Goal: Book appointment/travel/reservation

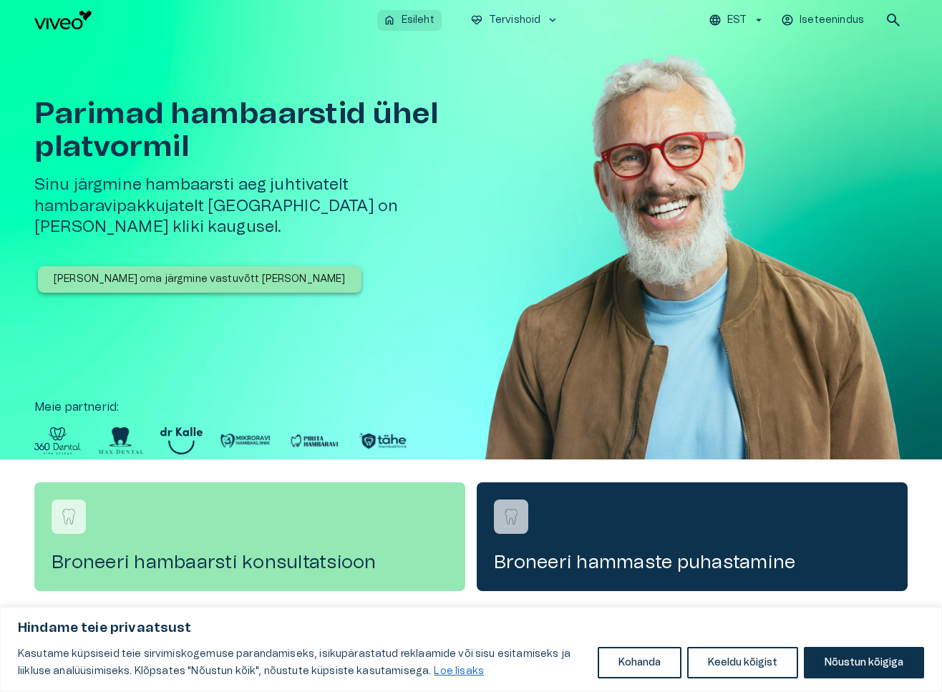
click at [411, 21] on p "Esileht" at bounding box center [418, 20] width 33 height 15
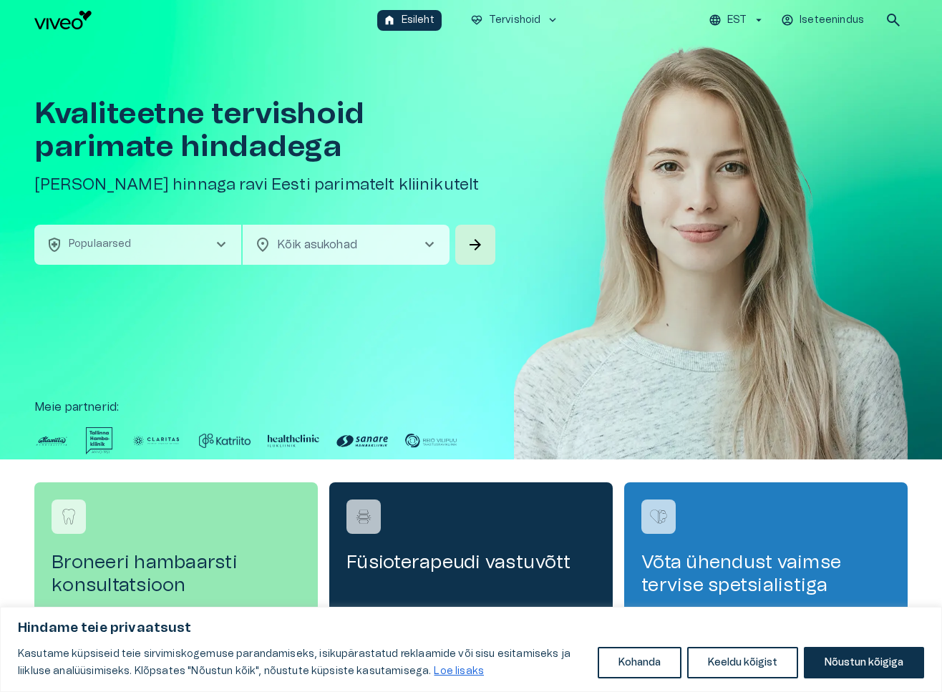
click at [219, 244] on span "chevron_right" at bounding box center [221, 244] width 17 height 17
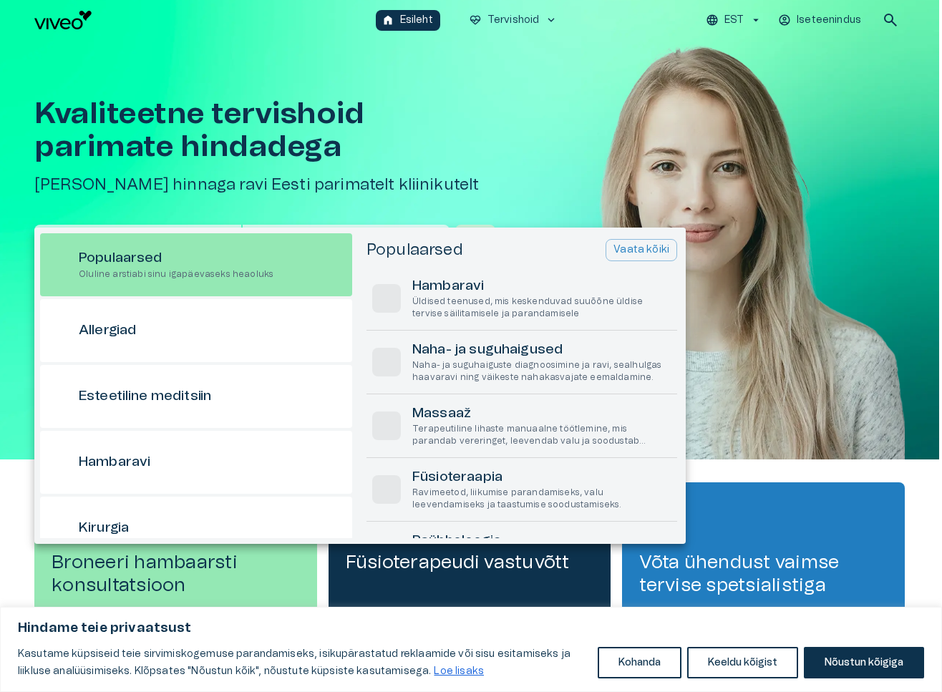
scroll to position [40, 0]
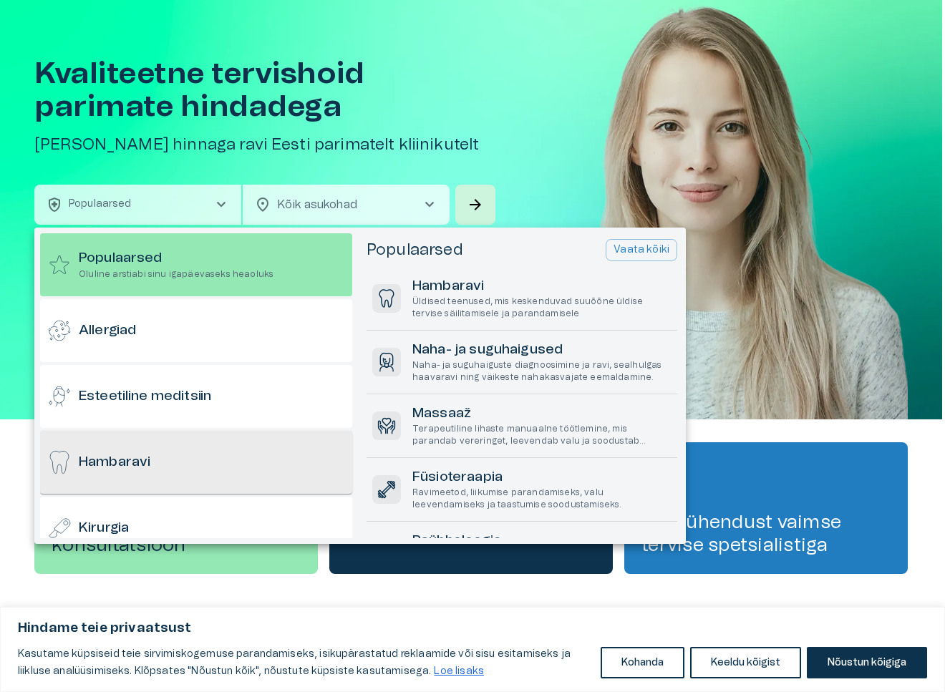
click at [147, 464] on h6 "Hambaravi" at bounding box center [115, 462] width 72 height 19
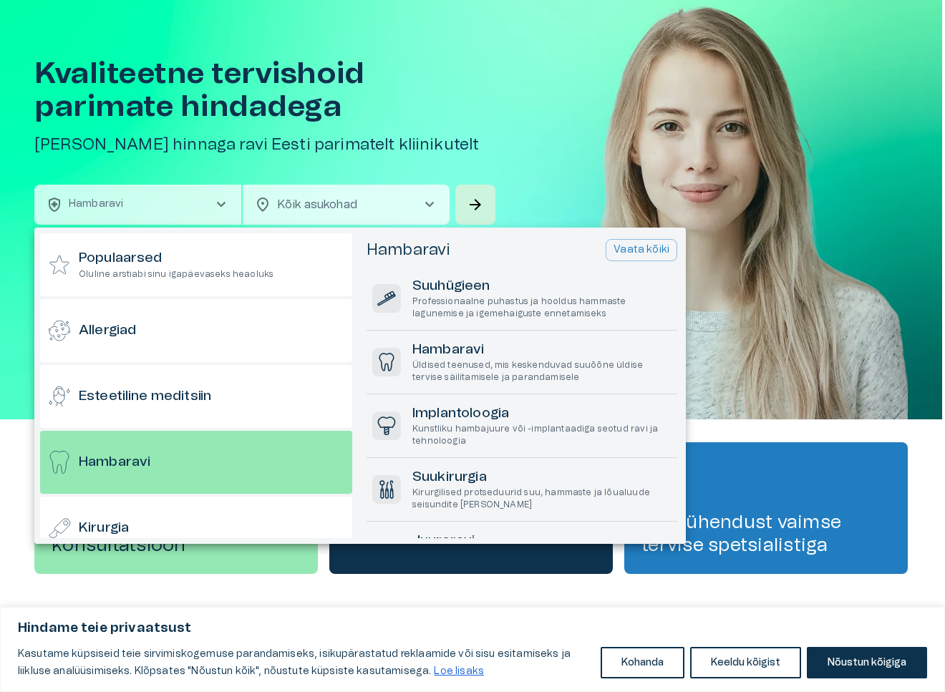
click at [399, 210] on div at bounding box center [472, 346] width 945 height 692
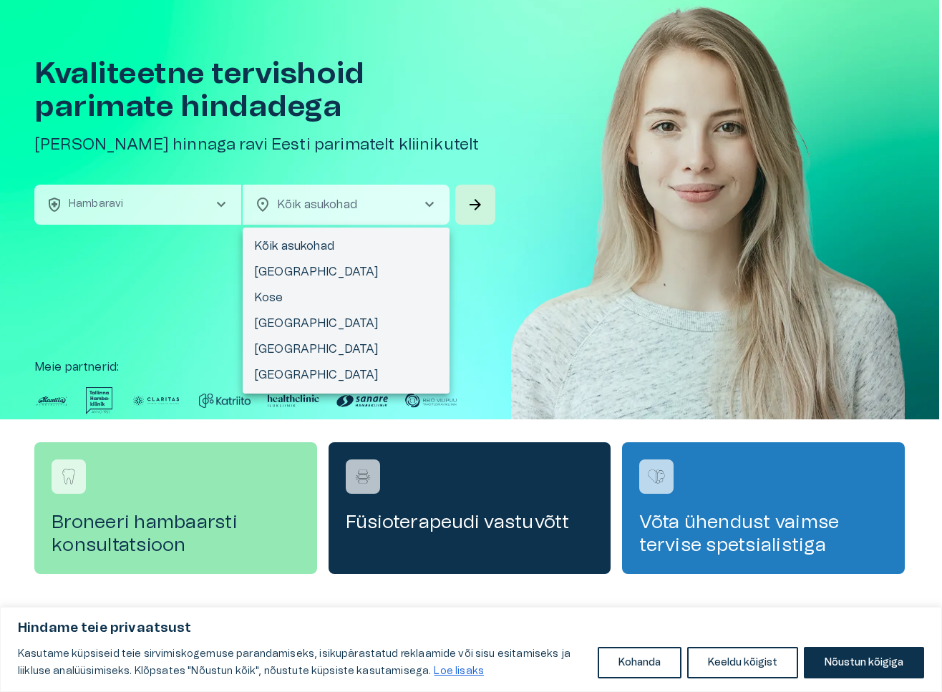
click at [399, 210] on body "Hindame teie privaatsust Kasutame küpsiseid teie sirvimiskogemuse parandamiseks…" at bounding box center [471, 306] width 942 height 692
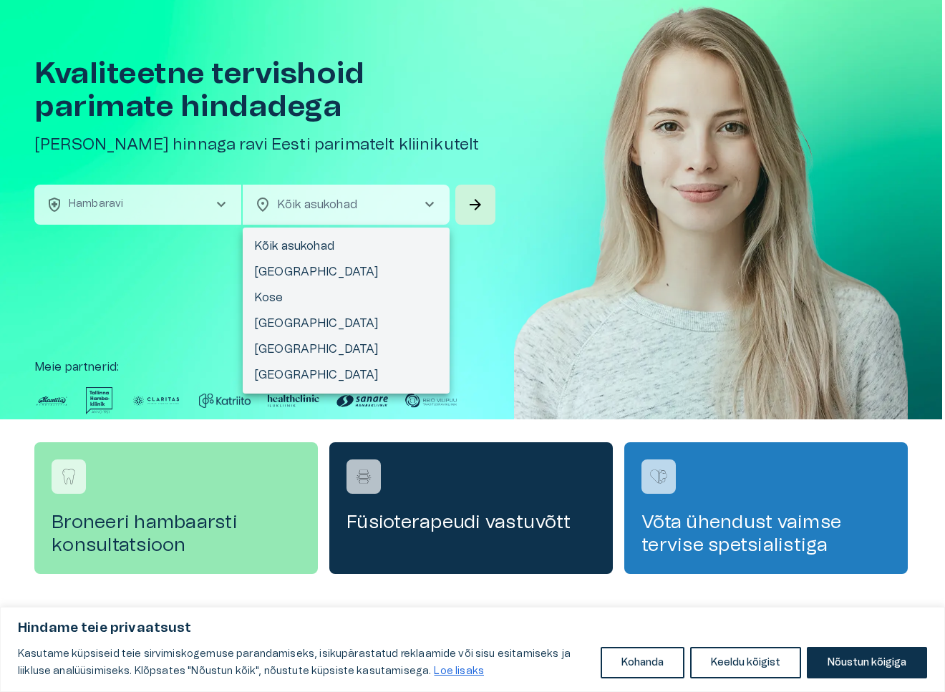
click at [273, 320] on li "[GEOGRAPHIC_DATA]" at bounding box center [346, 324] width 207 height 26
type input "**********"
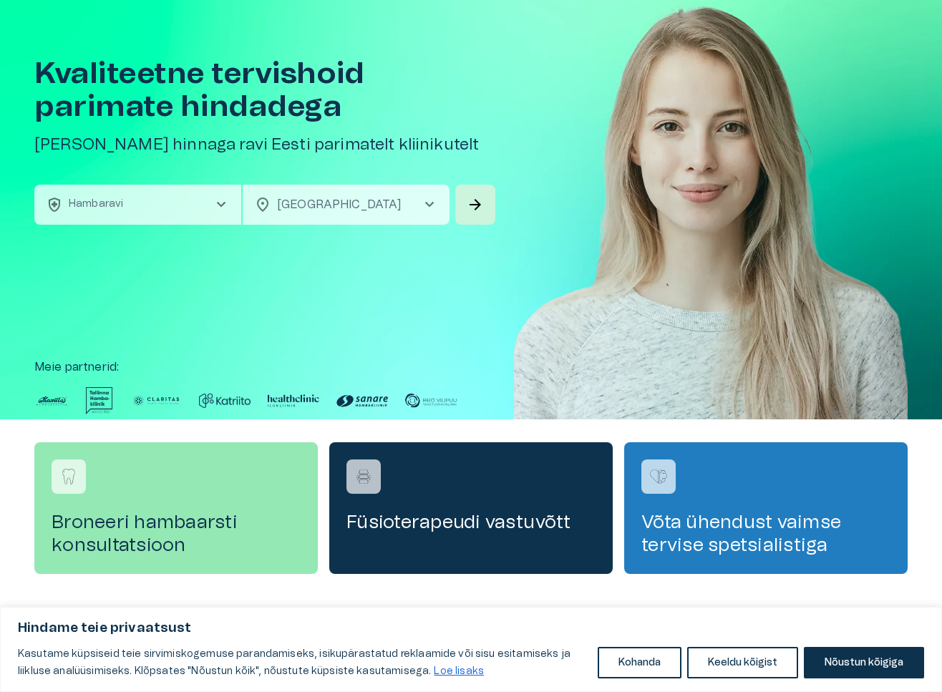
scroll to position [0, 0]
click at [473, 201] on span "arrow_forward" at bounding box center [475, 204] width 17 height 17
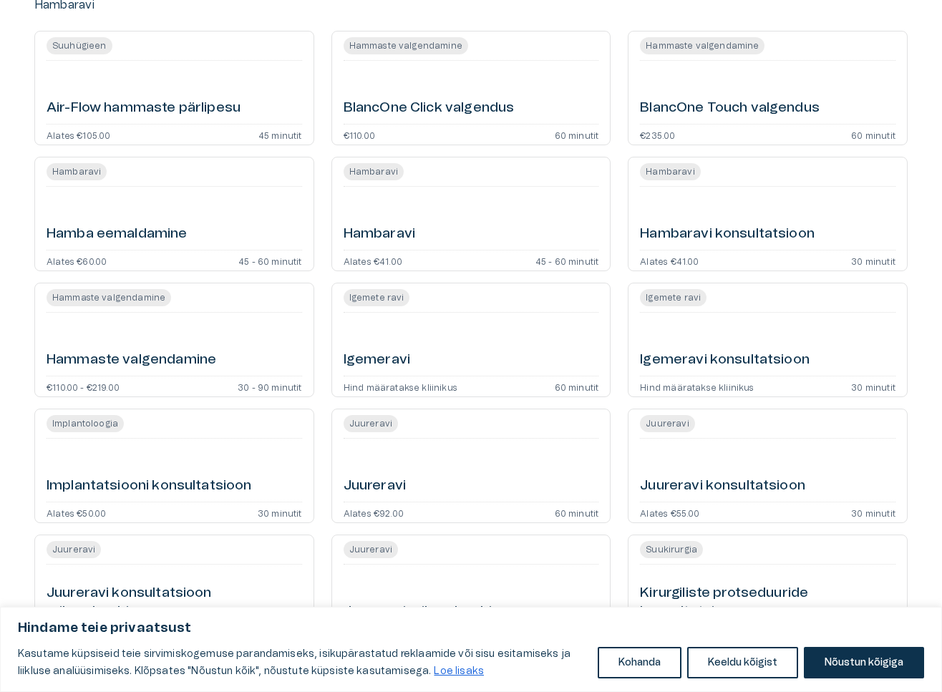
scroll to position [85, 0]
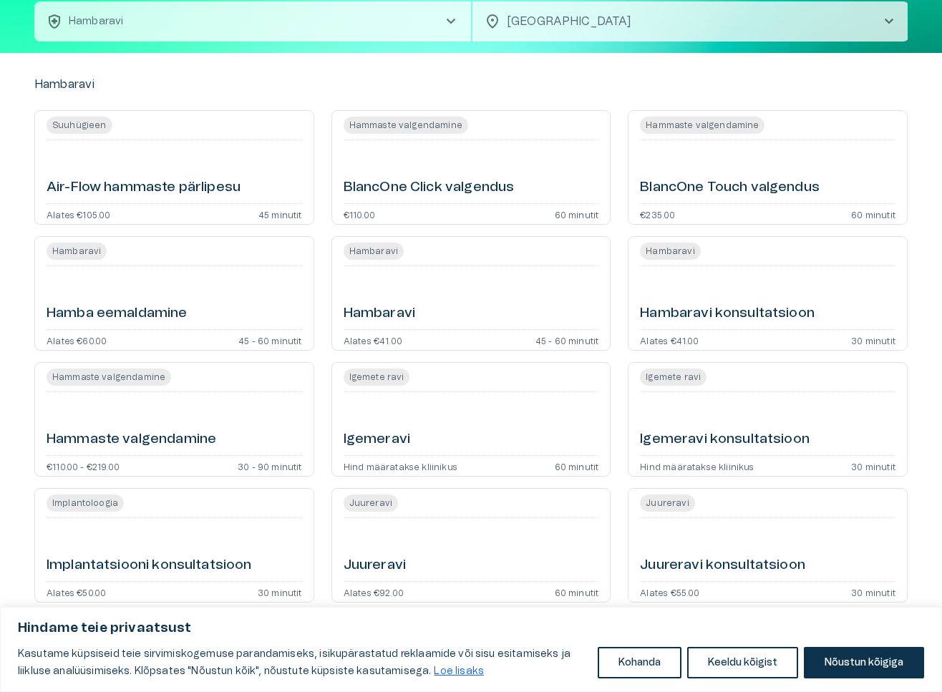
click at [377, 252] on span "Hambaravi" at bounding box center [374, 251] width 60 height 13
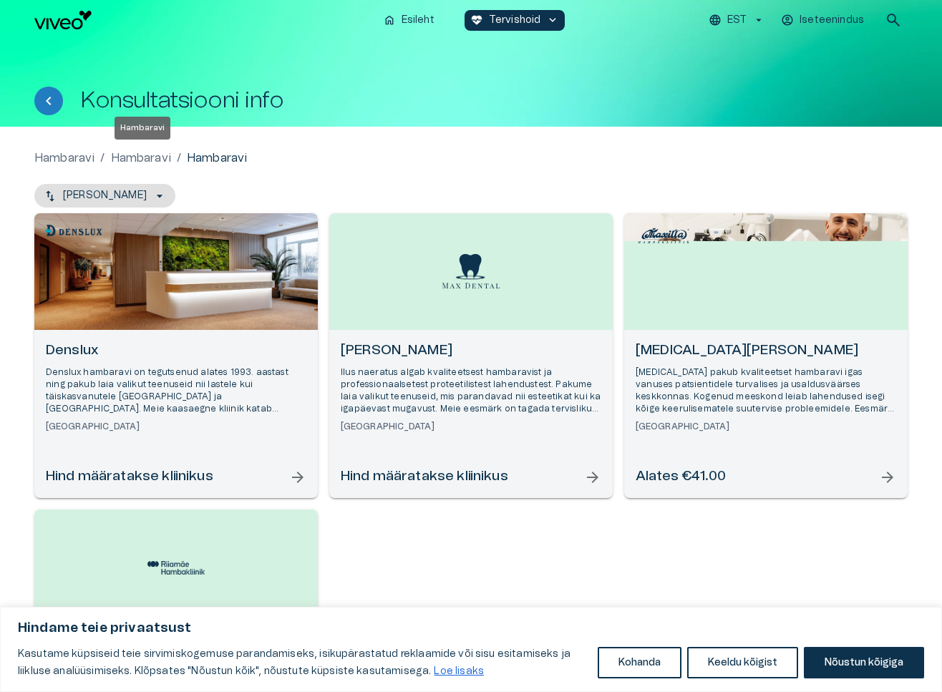
scroll to position [72, 0]
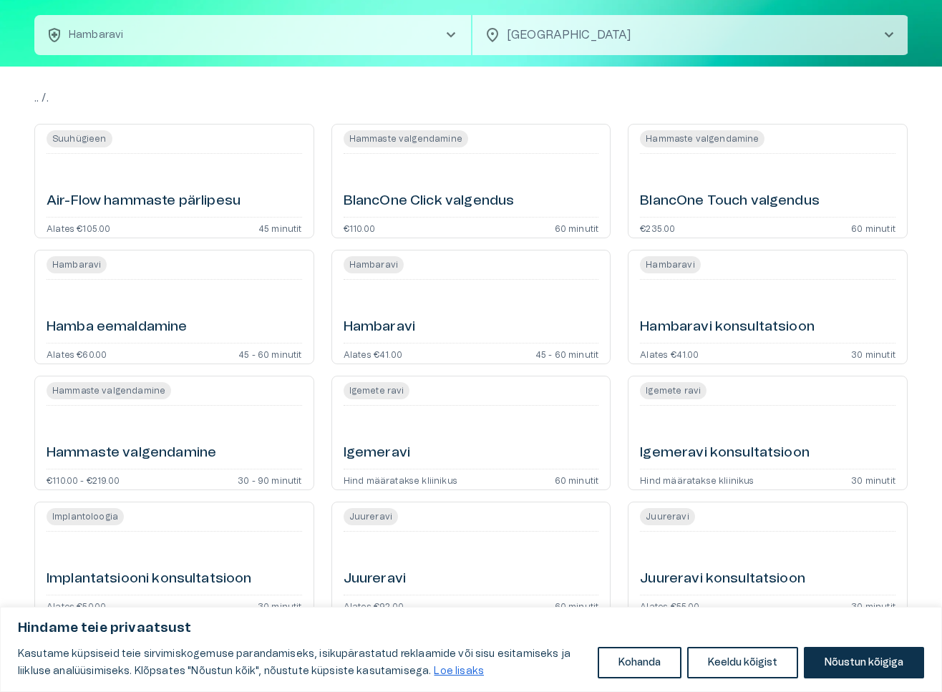
scroll to position [85, 0]
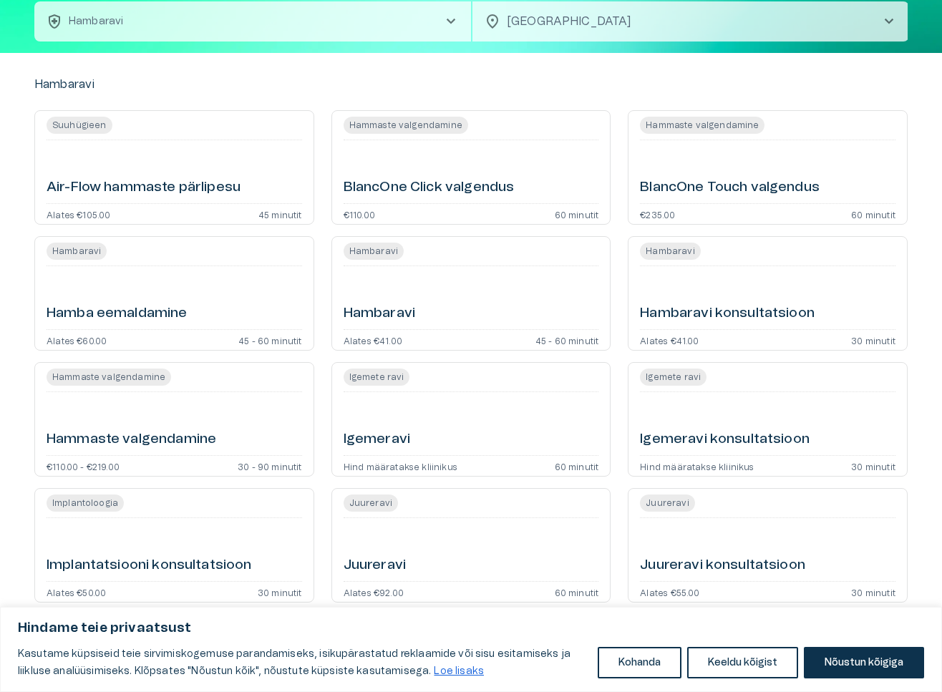
click at [93, 260] on div "[PERSON_NAME] Alates €60.00 45 - 60 minutit" at bounding box center [174, 293] width 280 height 115
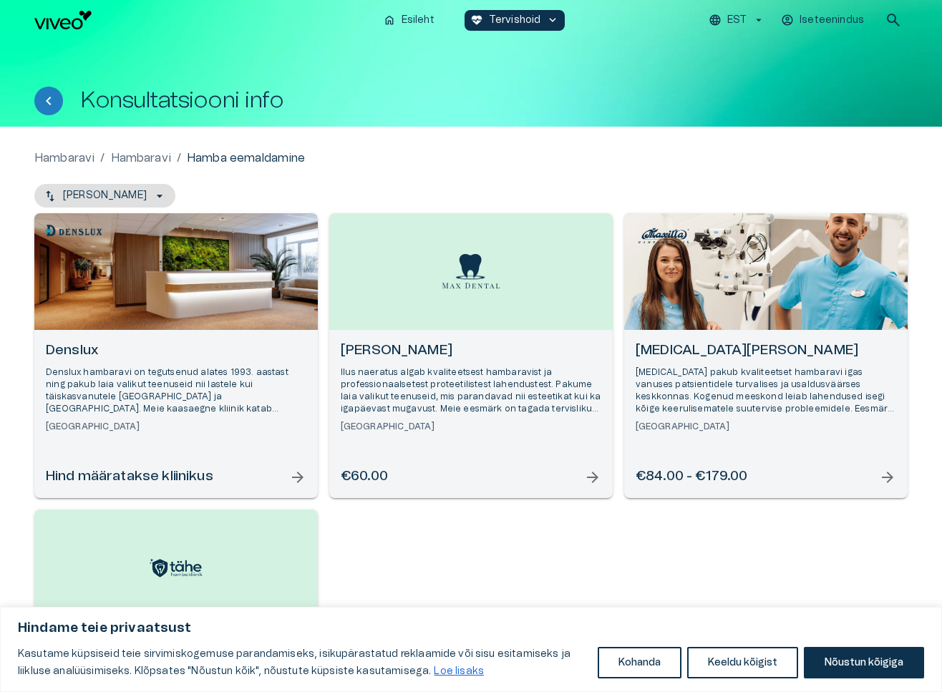
scroll to position [85, 0]
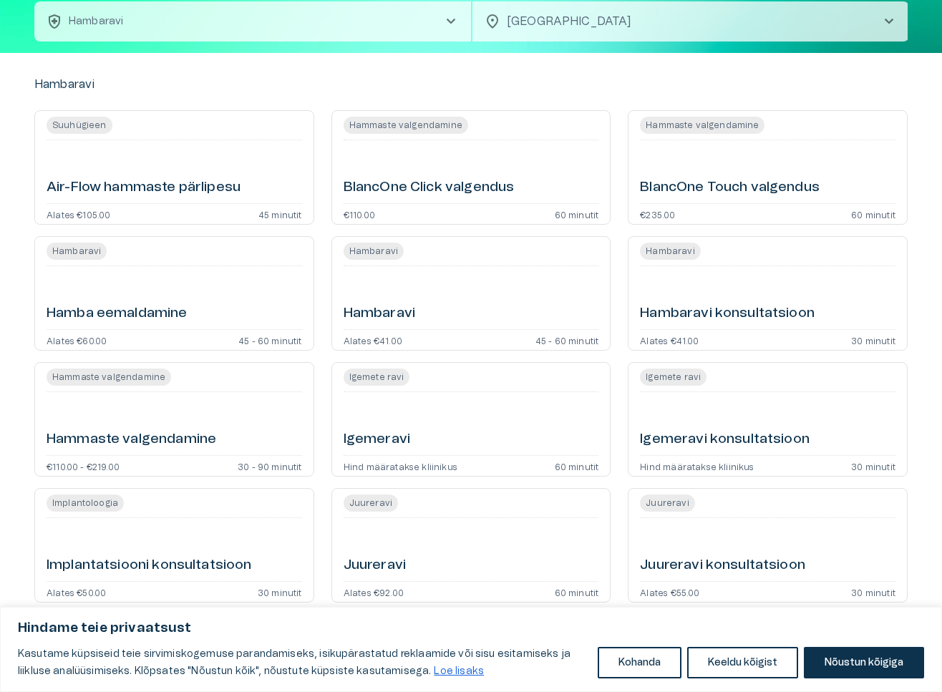
click at [374, 490] on div "Juureravi" at bounding box center [472, 550] width 256 height 52
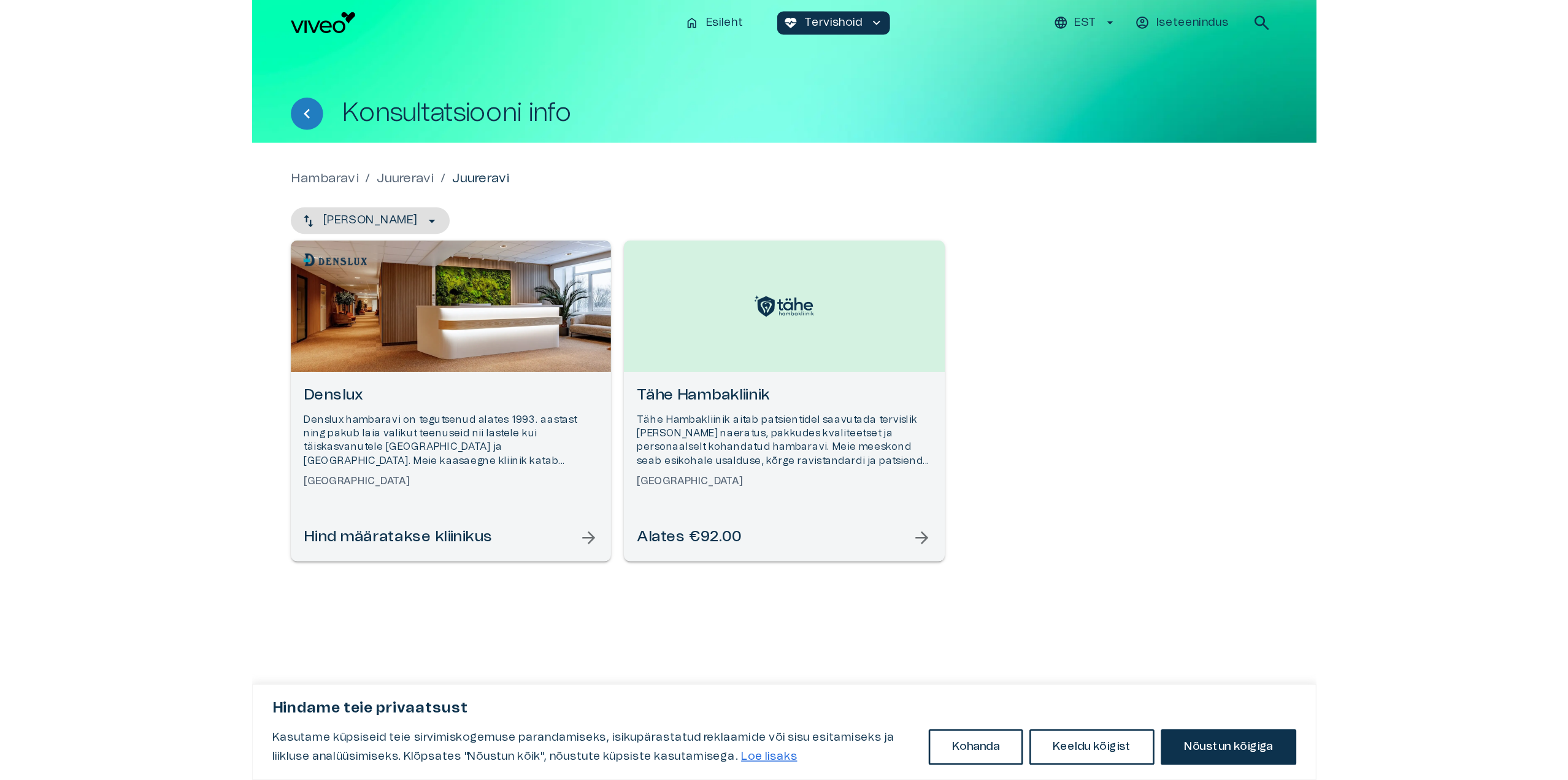
scroll to position [73, 0]
